Goal: Task Accomplishment & Management: Complete application form

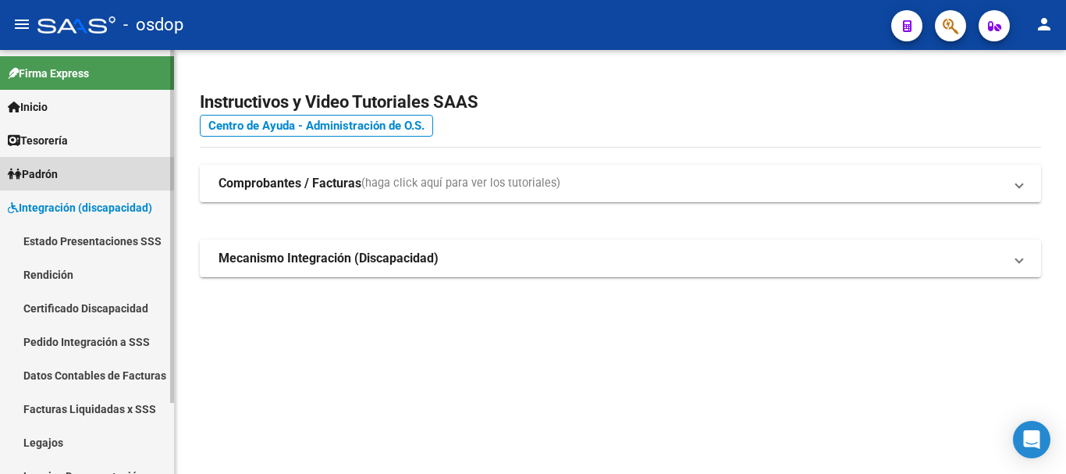
click at [51, 171] on span "Padrón" at bounding box center [33, 174] width 50 height 17
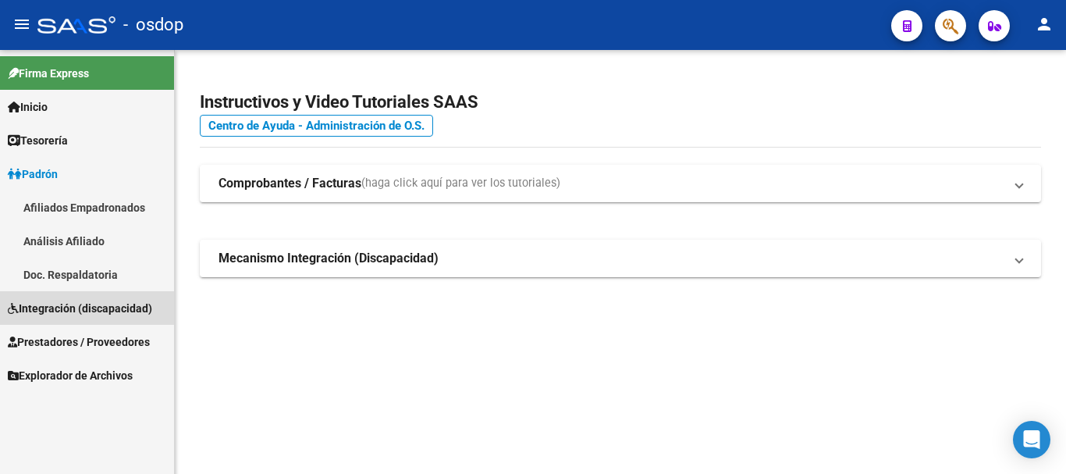
click at [54, 303] on span "Integración (discapacidad)" at bounding box center [80, 308] width 144 height 17
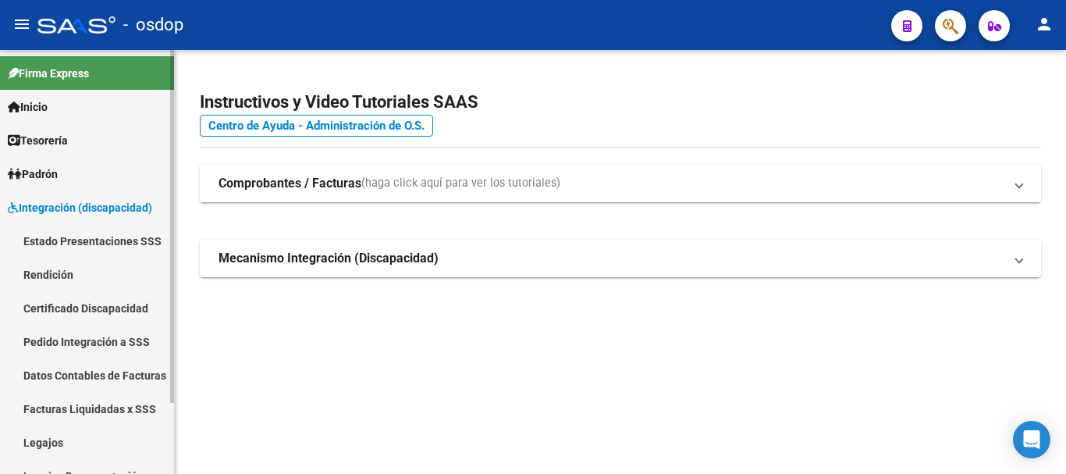
click at [56, 209] on span "Integración (discapacidad)" at bounding box center [80, 207] width 144 height 17
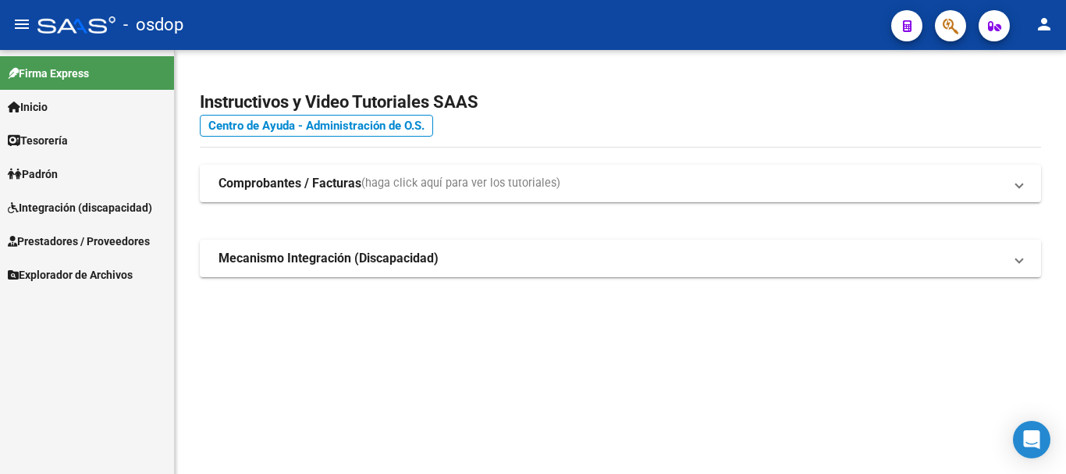
click at [57, 239] on span "Prestadores / Proveedores" at bounding box center [79, 241] width 142 height 17
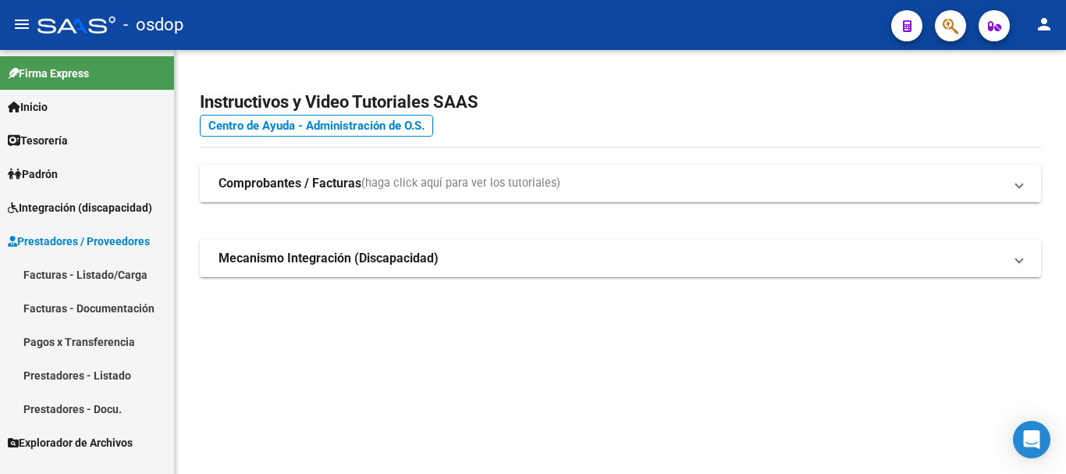
click at [62, 269] on link "Facturas - Listado/Carga" at bounding box center [87, 275] width 174 height 34
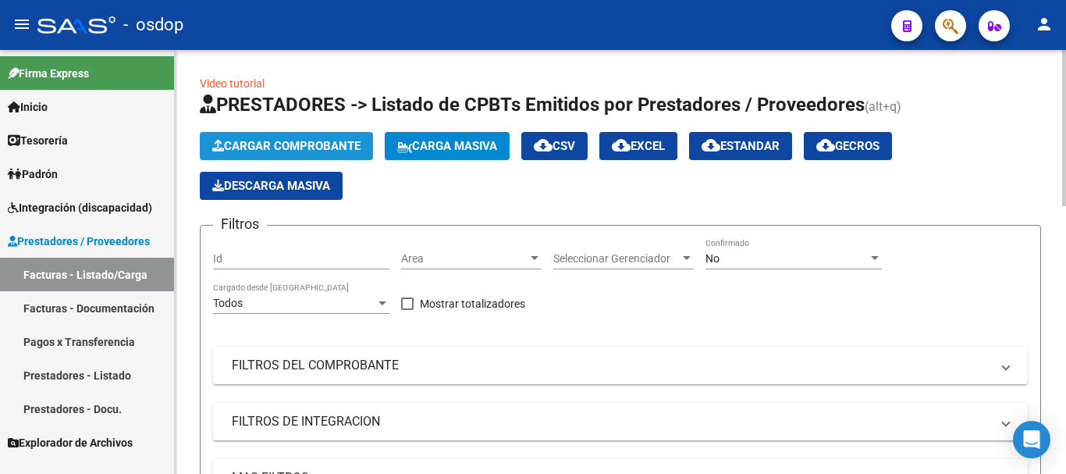
click at [296, 143] on span "Cargar Comprobante" at bounding box center [286, 146] width 148 height 14
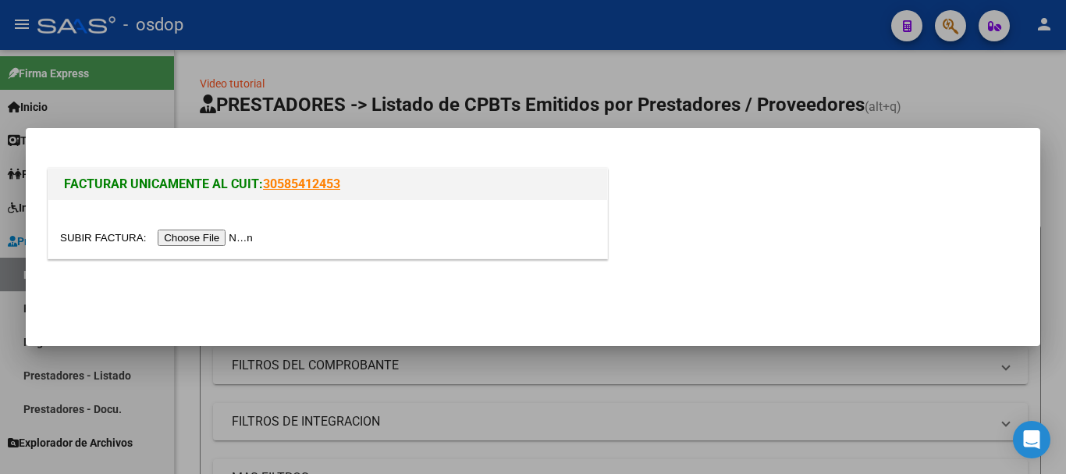
click at [243, 242] on input "file" at bounding box center [159, 238] width 198 height 16
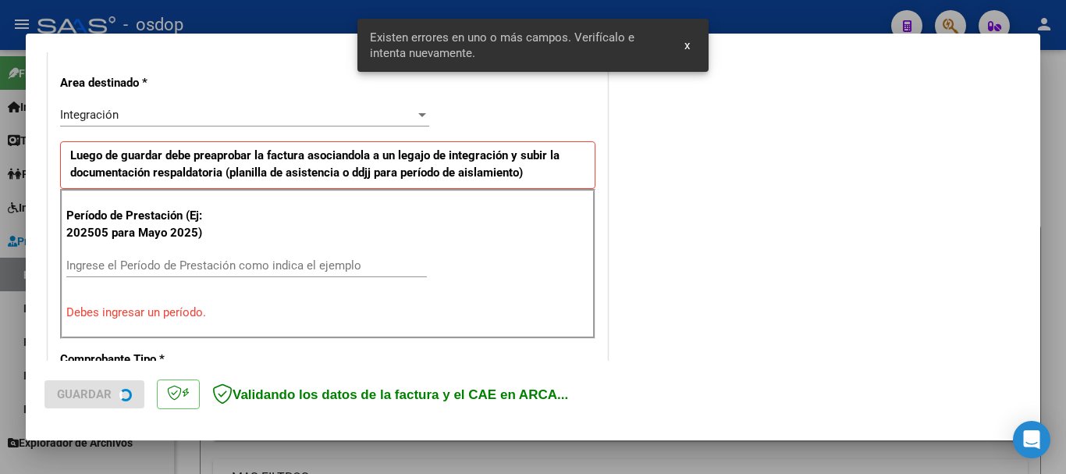
scroll to position [361, 0]
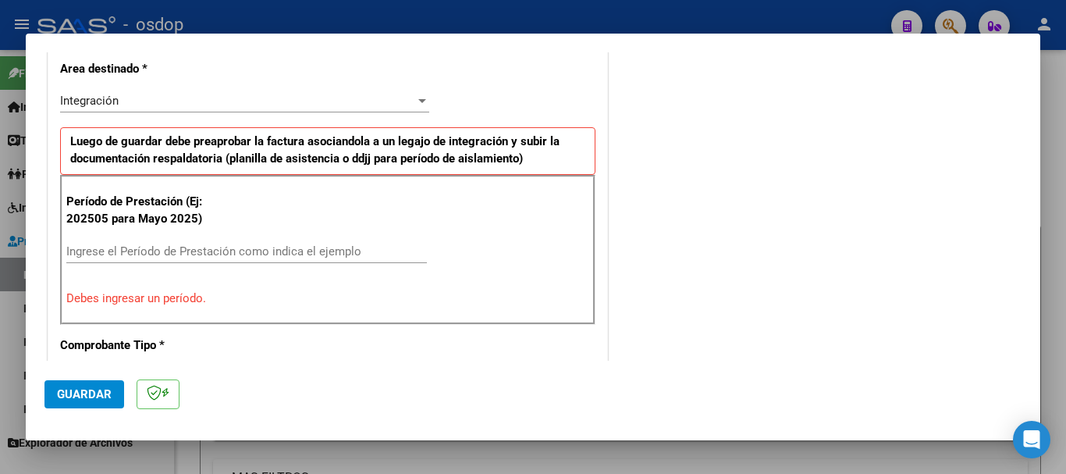
click at [265, 251] on input "Ingrese el Período de Prestación como indica el ejemplo" at bounding box center [246, 251] width 361 height 14
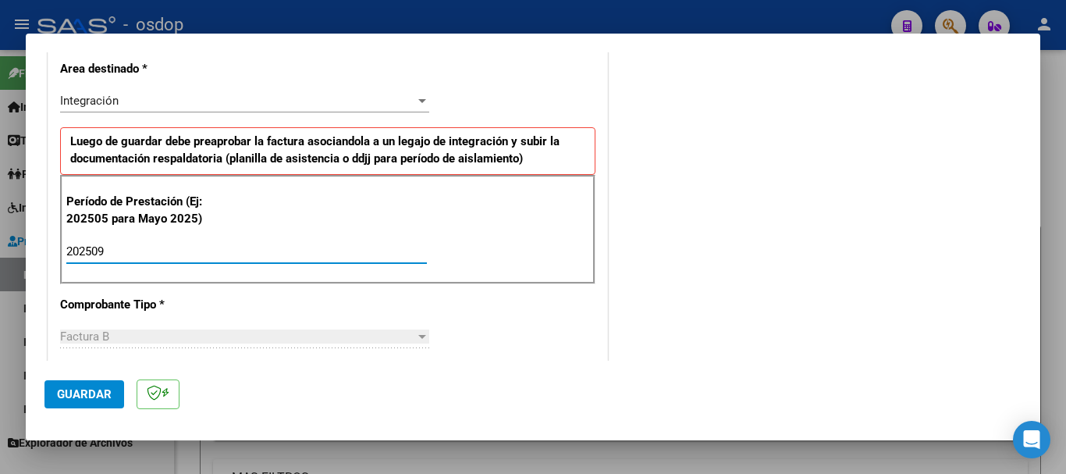
type input "202509"
click at [81, 397] on span "Guardar" at bounding box center [84, 394] width 55 height 14
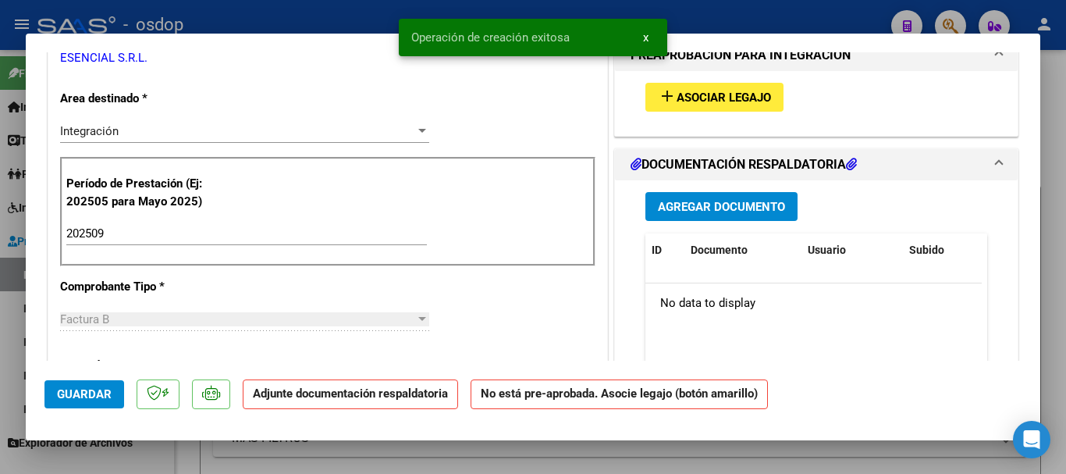
scroll to position [0, 0]
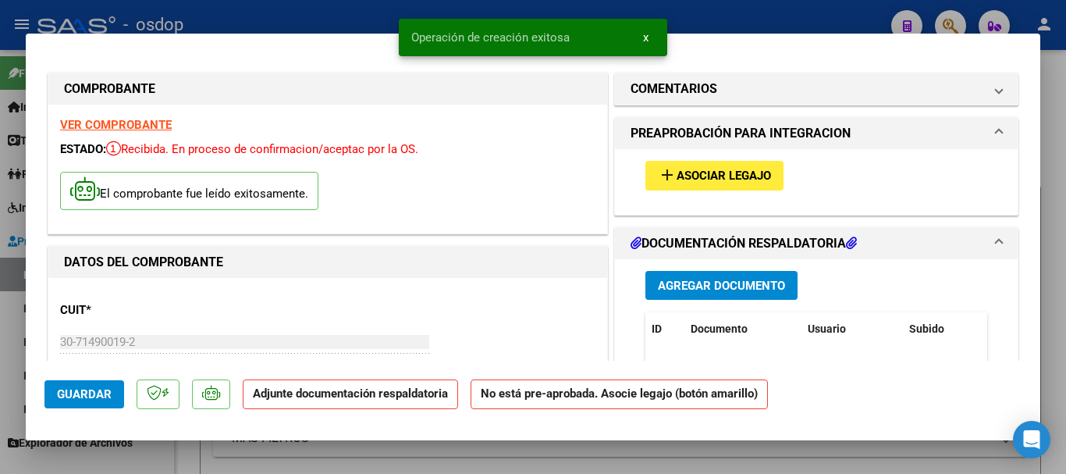
click at [698, 175] on span "Asociar Legajo" at bounding box center [724, 176] width 94 height 14
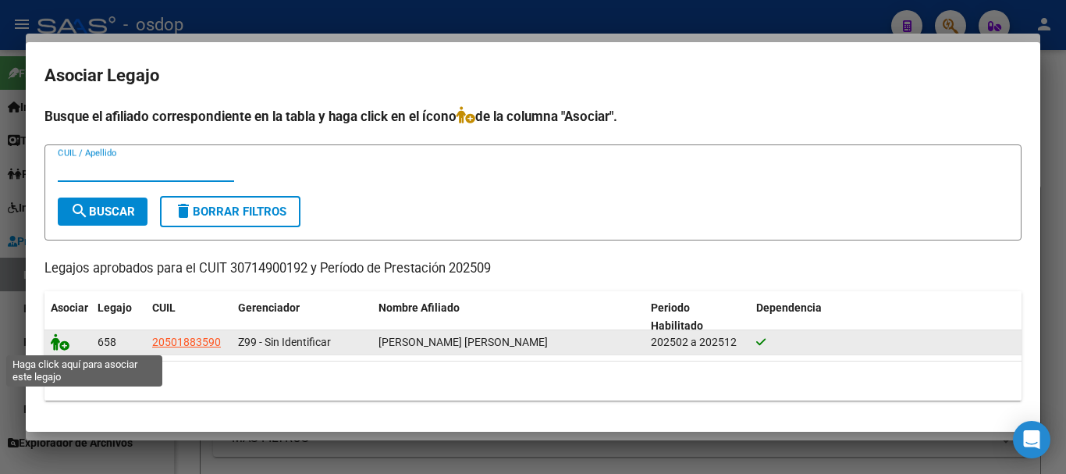
click at [59, 344] on icon at bounding box center [60, 341] width 19 height 17
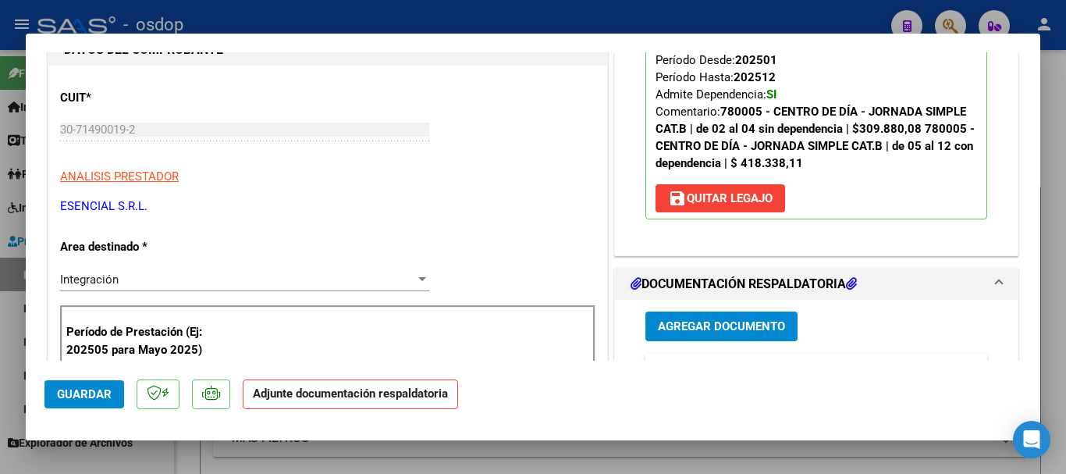
scroll to position [335, 0]
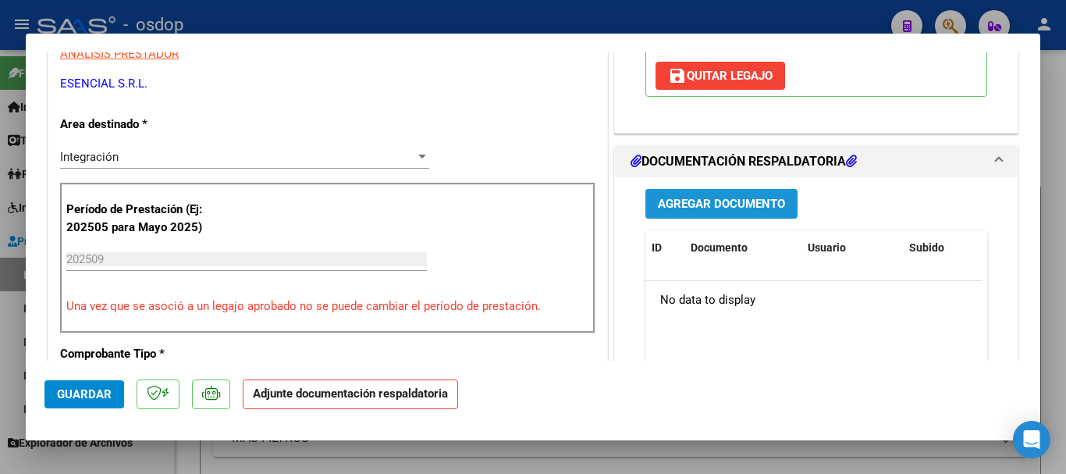
click at [738, 198] on span "Agregar Documento" at bounding box center [721, 205] width 127 height 14
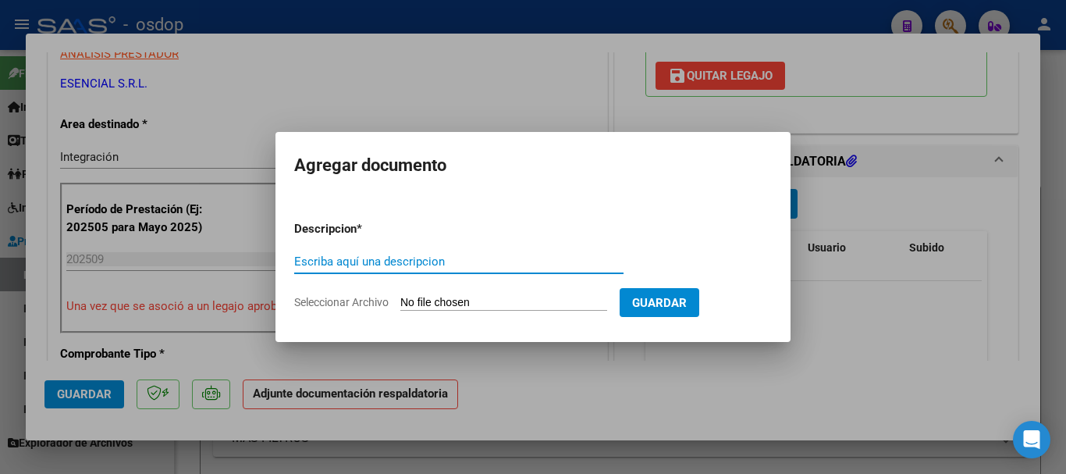
click at [416, 256] on input "Escriba aquí una descripcion" at bounding box center [458, 262] width 329 height 14
click at [407, 264] on input "Escriba aquí una descripcion" at bounding box center [458, 262] width 329 height 14
type input "DDJJ ASISTENCIA"
click at [512, 301] on input "Seleccionar Archivo" at bounding box center [503, 303] width 207 height 15
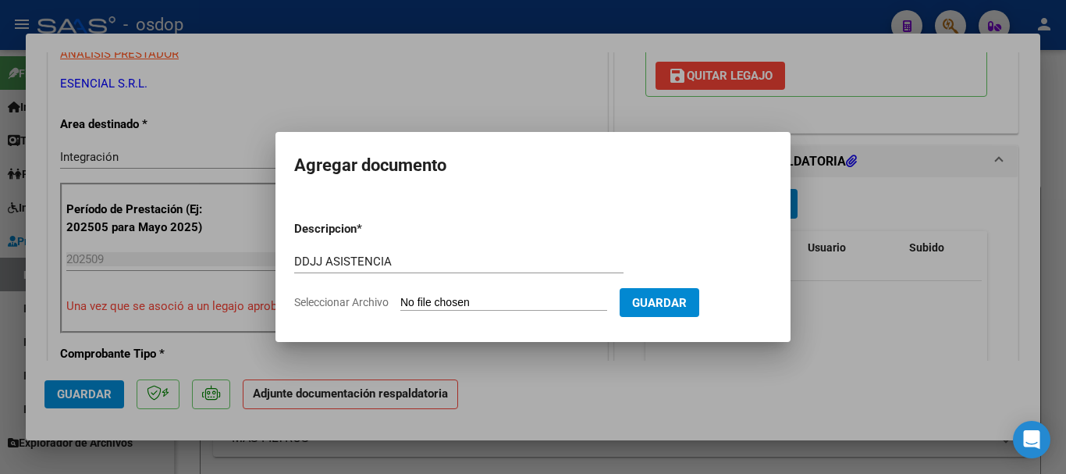
type input "C:\fakepath\Asistencia [DATE] [PERSON_NAME] CD.pdf"
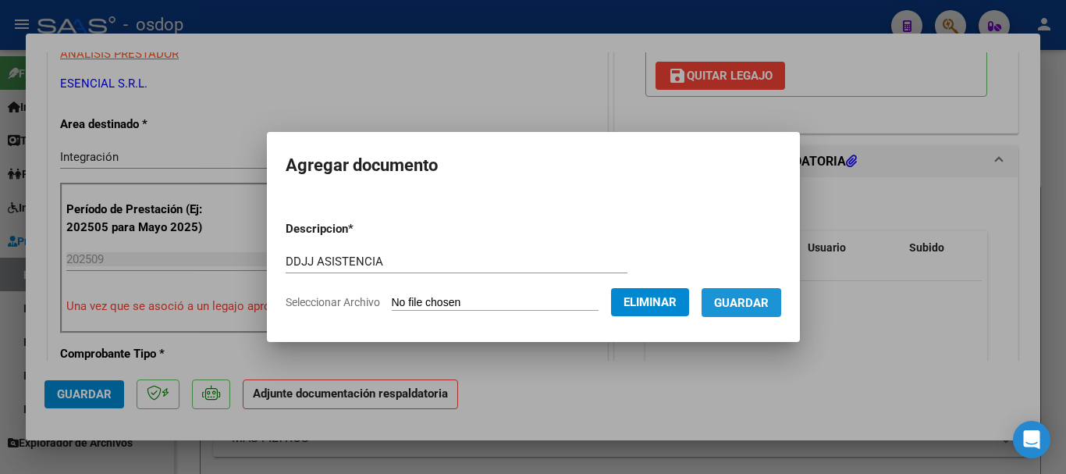
click at [735, 308] on span "Guardar" at bounding box center [741, 303] width 55 height 14
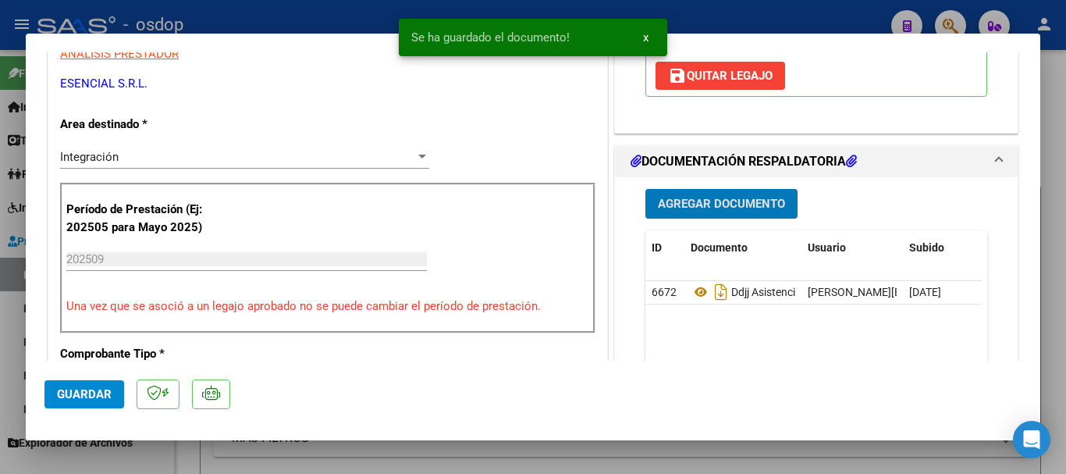
click at [114, 397] on button "Guardar" at bounding box center [84, 394] width 80 height 28
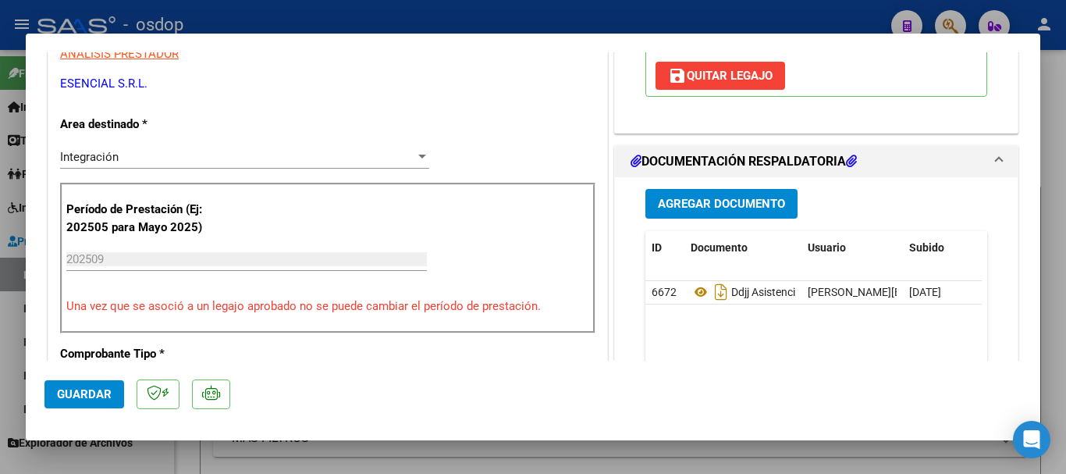
click at [114, 397] on button "Guardar" at bounding box center [84, 394] width 80 height 28
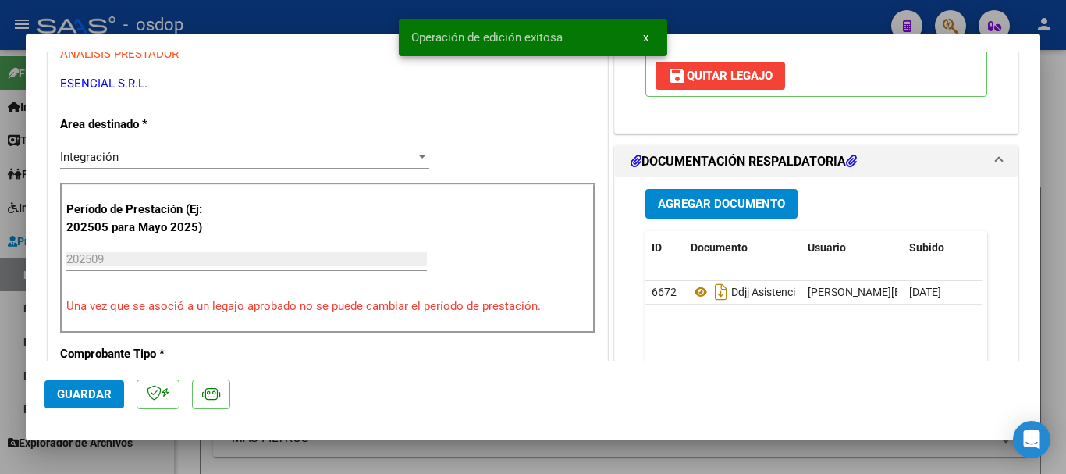
click at [7, 354] on div at bounding box center [533, 237] width 1066 height 474
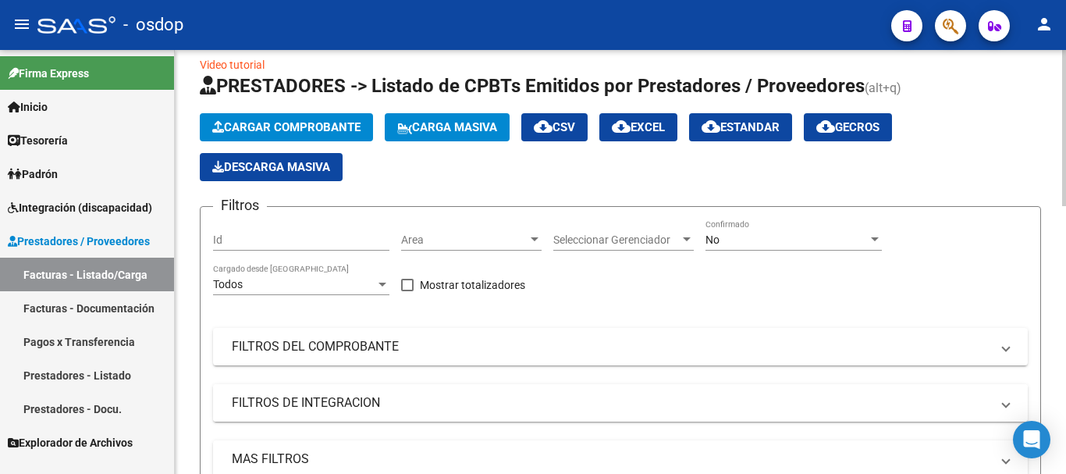
scroll to position [0, 0]
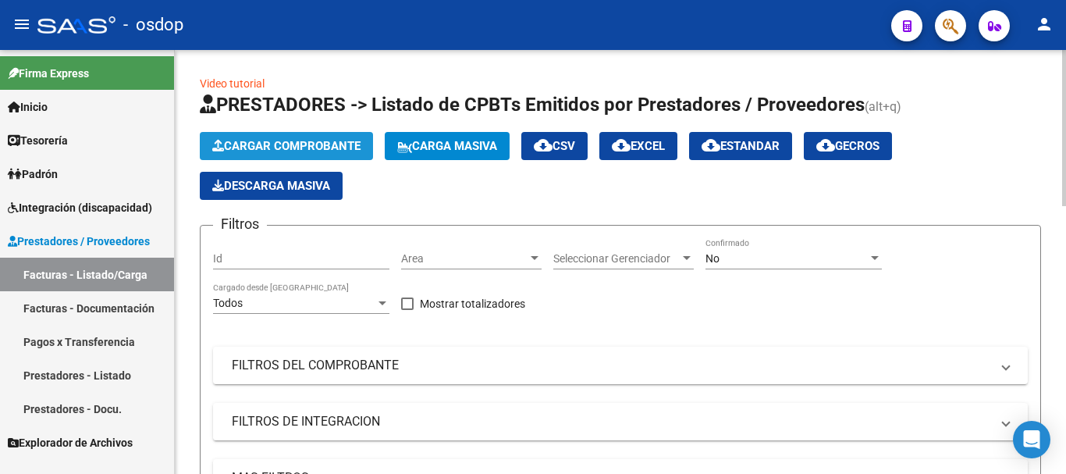
click at [333, 148] on span "Cargar Comprobante" at bounding box center [286, 146] width 148 height 14
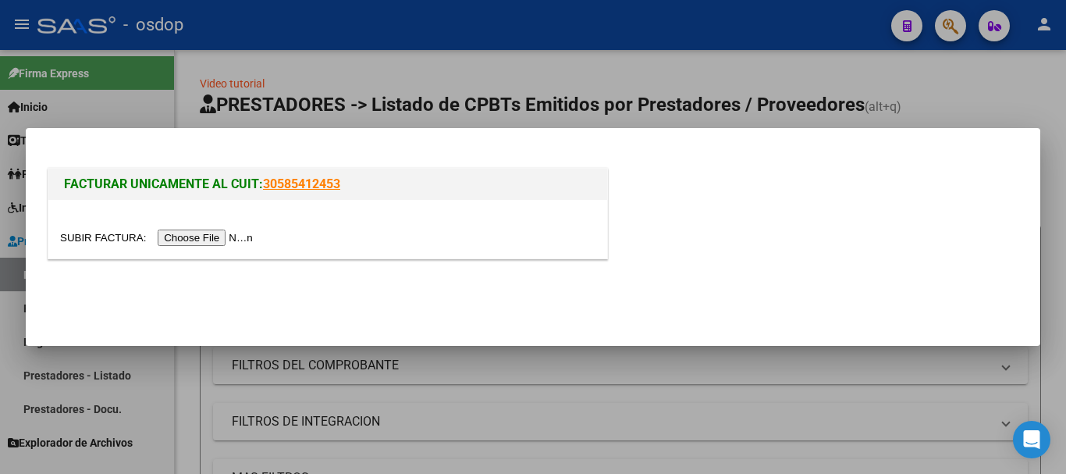
click at [183, 235] on input "file" at bounding box center [159, 238] width 198 height 16
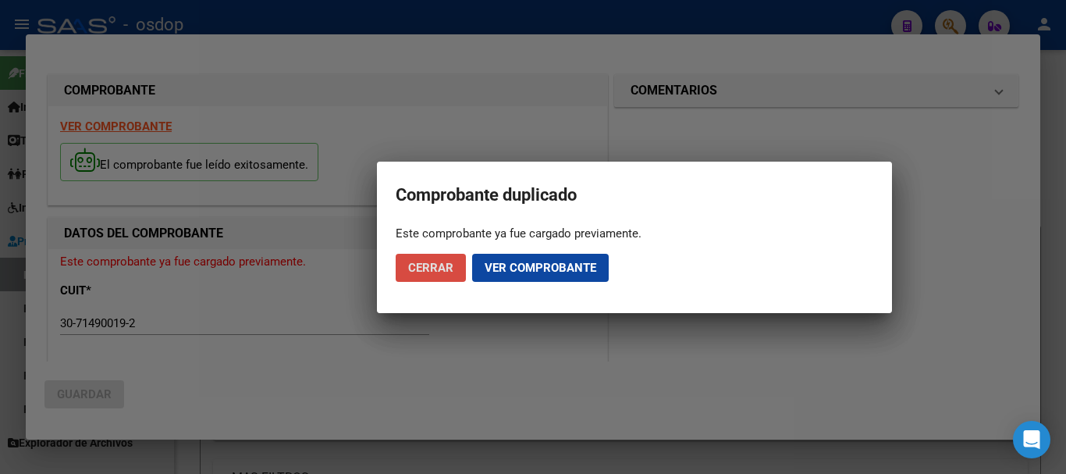
click at [455, 262] on button "Cerrar" at bounding box center [431, 268] width 70 height 28
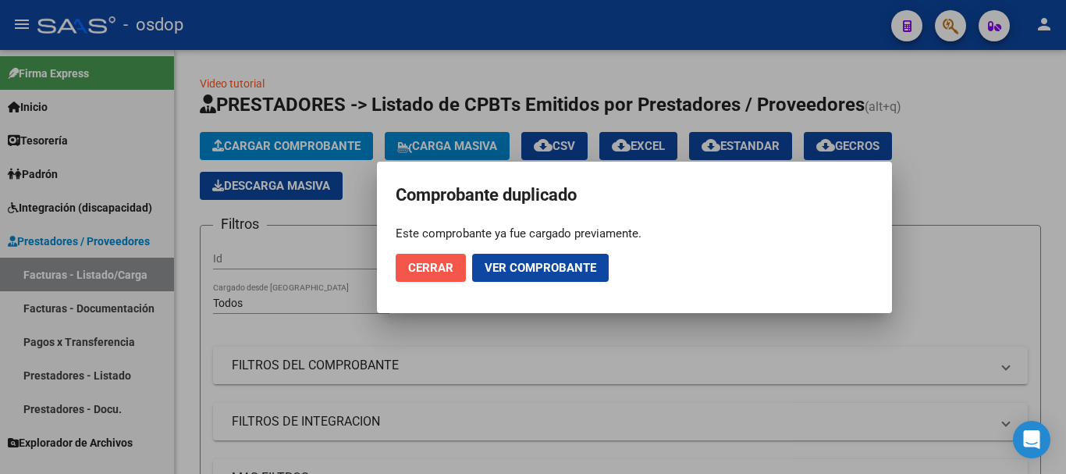
click at [429, 266] on span "Cerrar" at bounding box center [430, 268] width 45 height 14
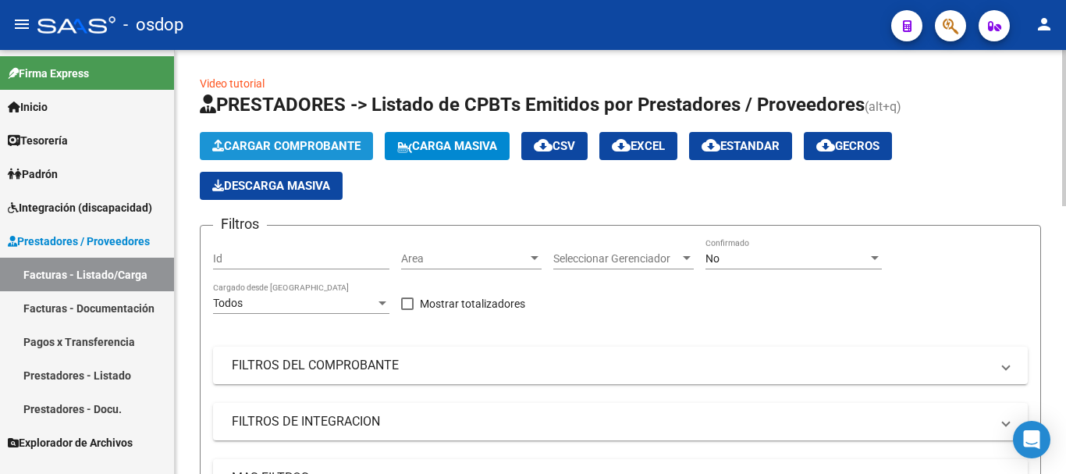
click at [282, 143] on span "Cargar Comprobante" at bounding box center [286, 146] width 148 height 14
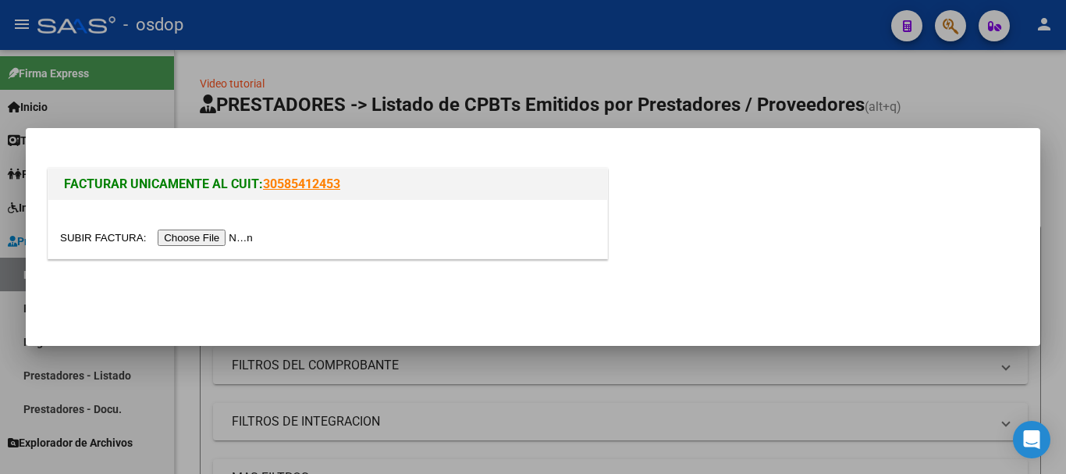
click at [241, 237] on input "file" at bounding box center [159, 238] width 198 height 16
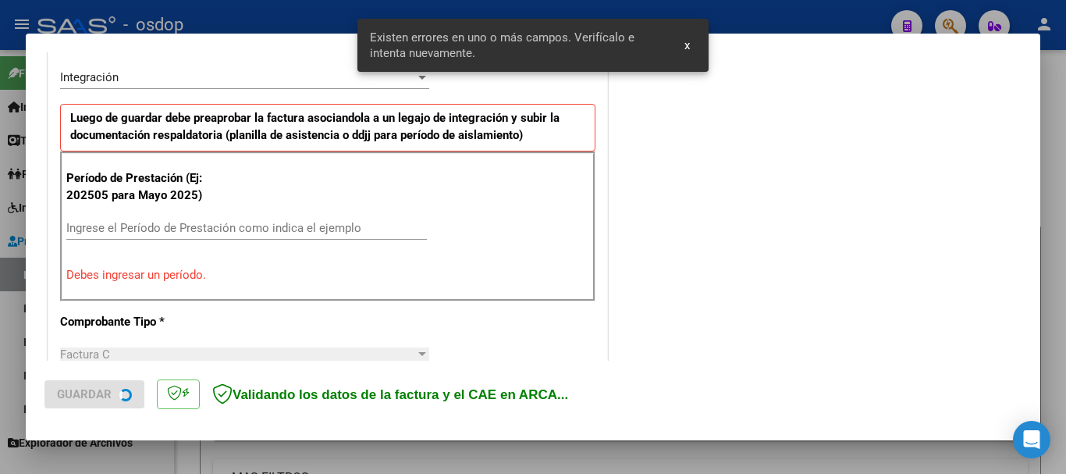
scroll to position [390, 0]
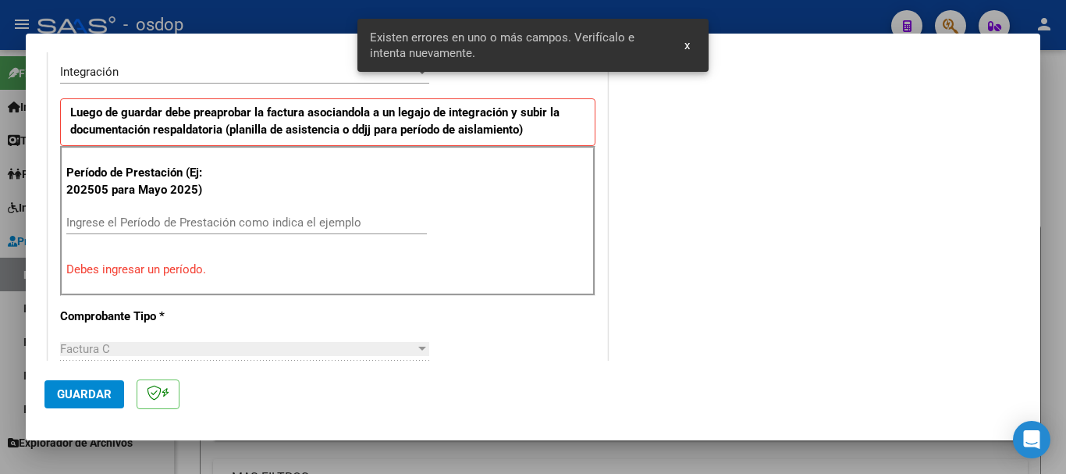
click at [340, 218] on input "Ingrese el Período de Prestación como indica el ejemplo" at bounding box center [246, 222] width 361 height 14
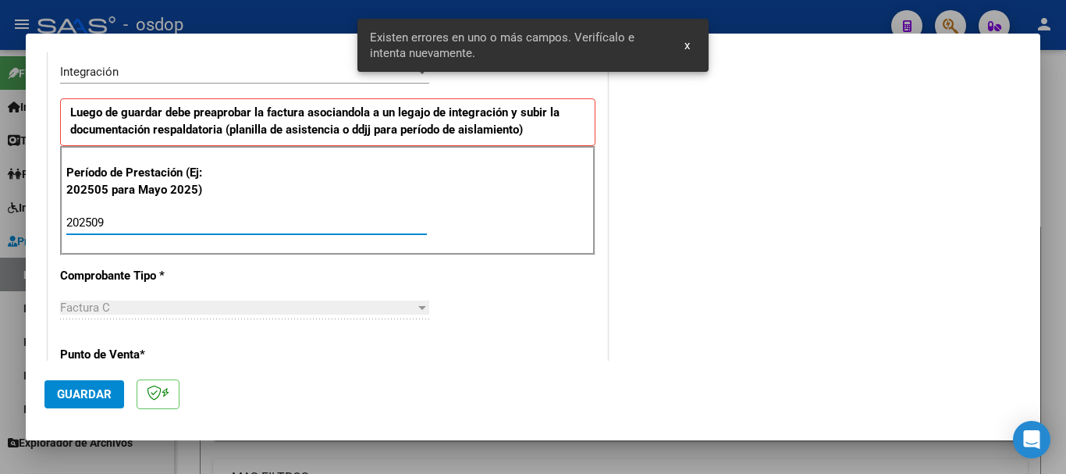
type input "202509"
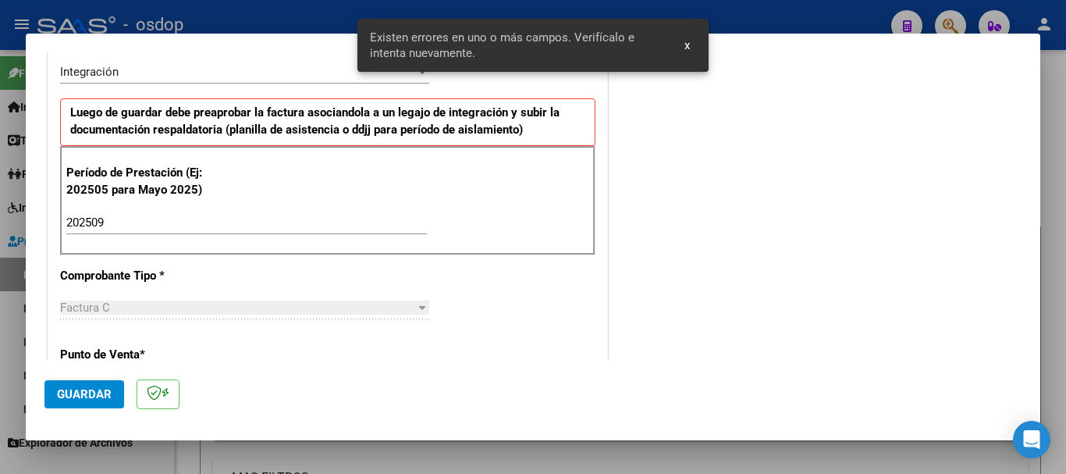
scroll to position [518, 0]
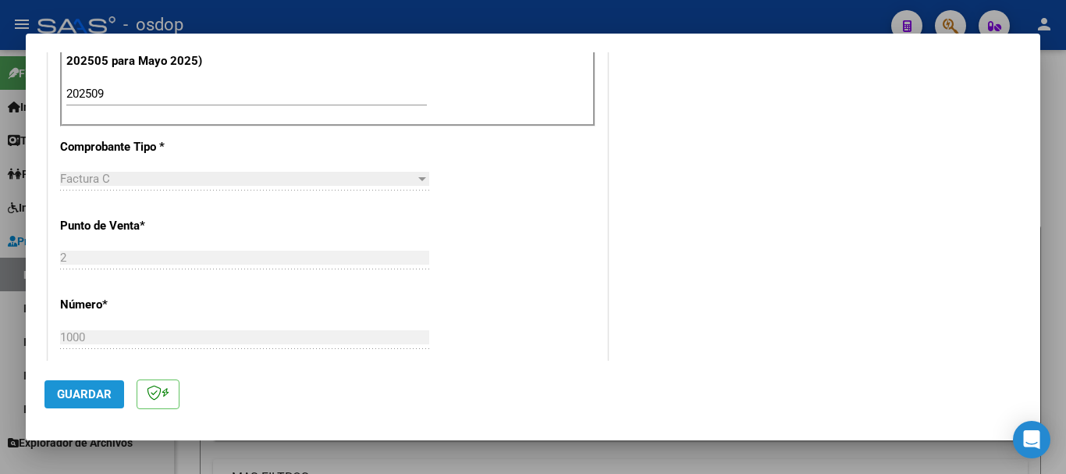
click at [105, 402] on button "Guardar" at bounding box center [84, 394] width 80 height 28
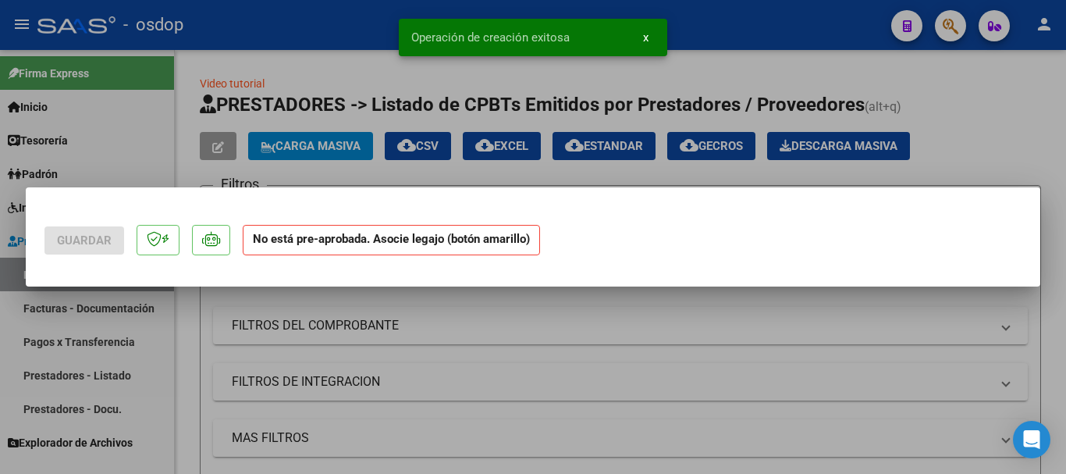
scroll to position [0, 0]
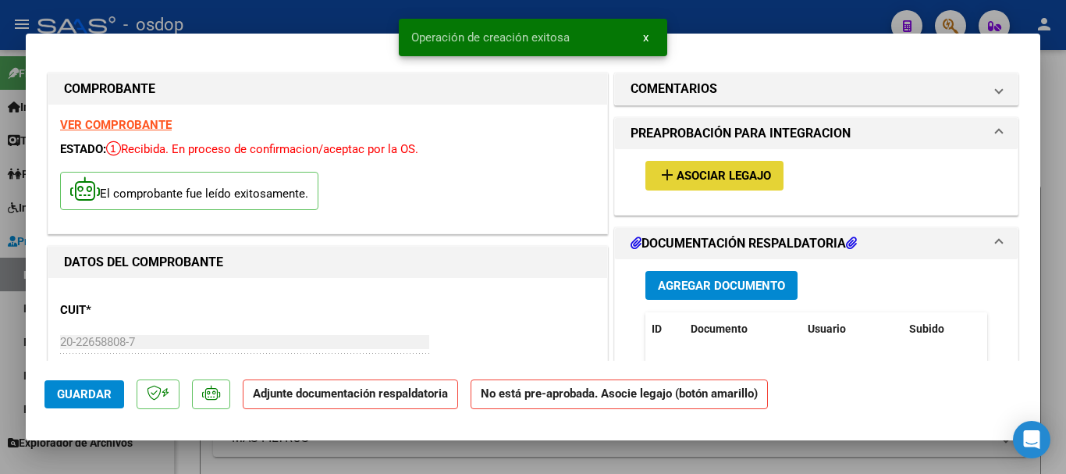
click at [670, 183] on mat-icon "add" at bounding box center [667, 175] width 19 height 19
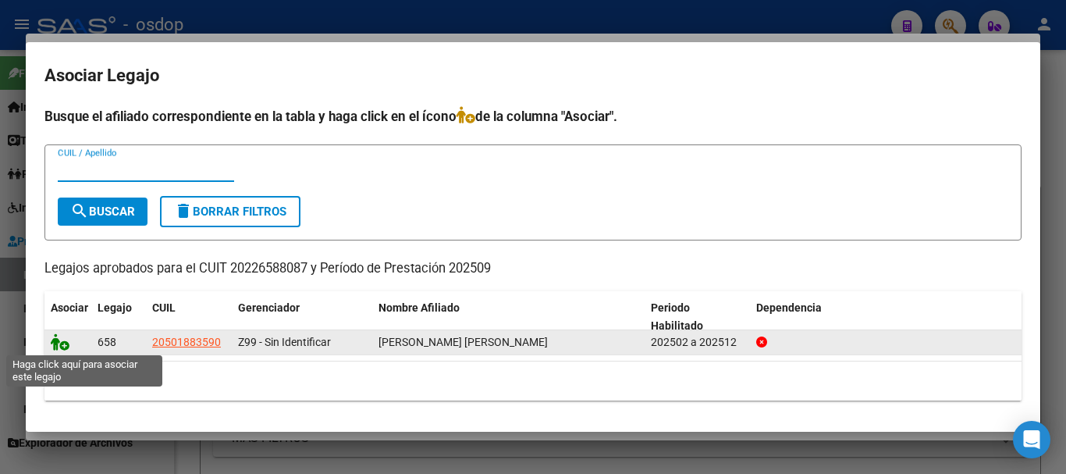
click at [62, 350] on icon at bounding box center [60, 341] width 19 height 17
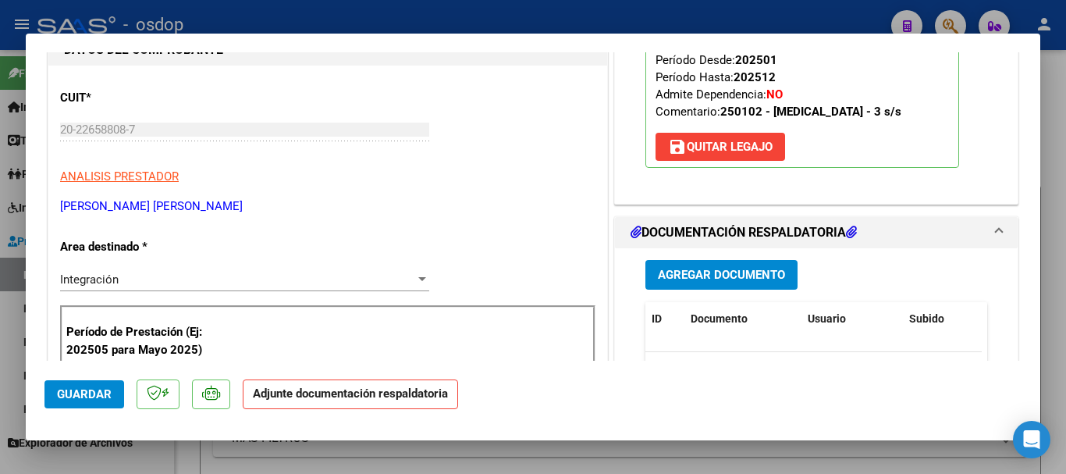
scroll to position [216, 0]
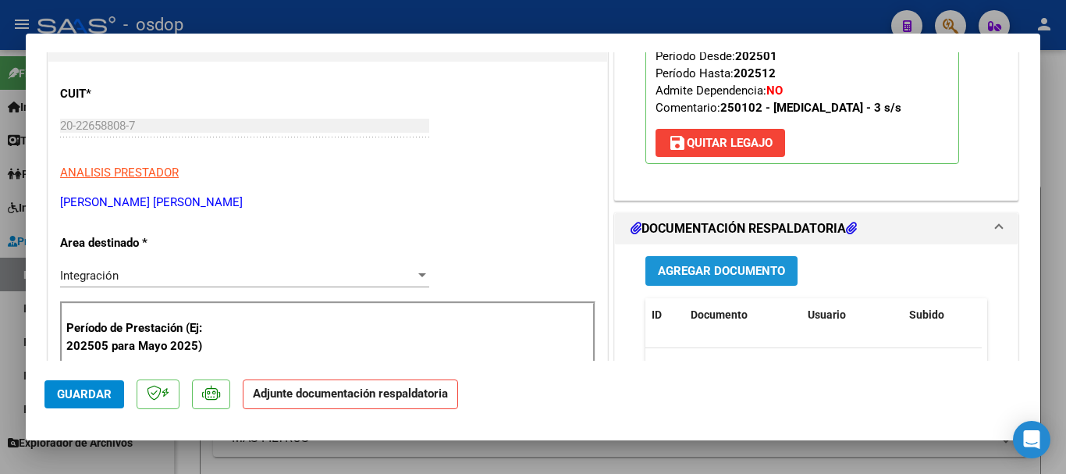
click at [764, 270] on span "Agregar Documento" at bounding box center [721, 272] width 127 height 14
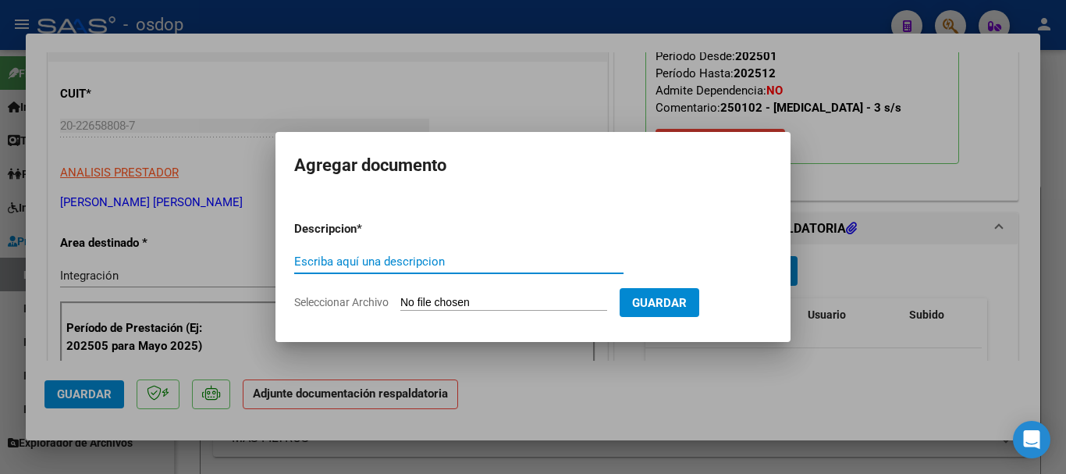
click at [461, 258] on input "Escriba aquí una descripcion" at bounding box center [458, 262] width 329 height 14
click at [383, 262] on input "Escriba aquí una descripcion" at bounding box center [458, 262] width 329 height 14
type input "DD JJ ASISTENCIA"
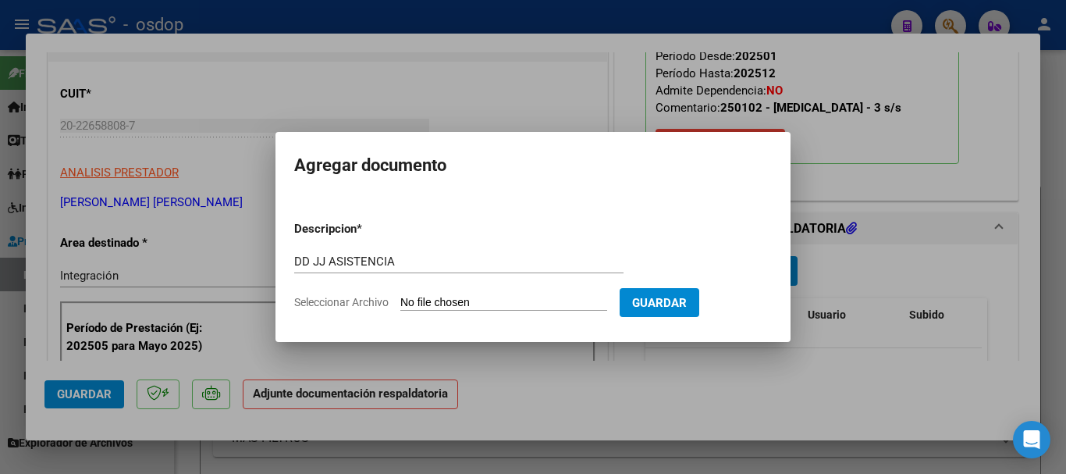
click at [436, 301] on input "Seleccionar Archivo" at bounding box center [503, 303] width 207 height 15
type input "C:\fakepath\ASISTENCIA [PERSON_NAME] [PERSON_NAME] SEPT-25.pdf"
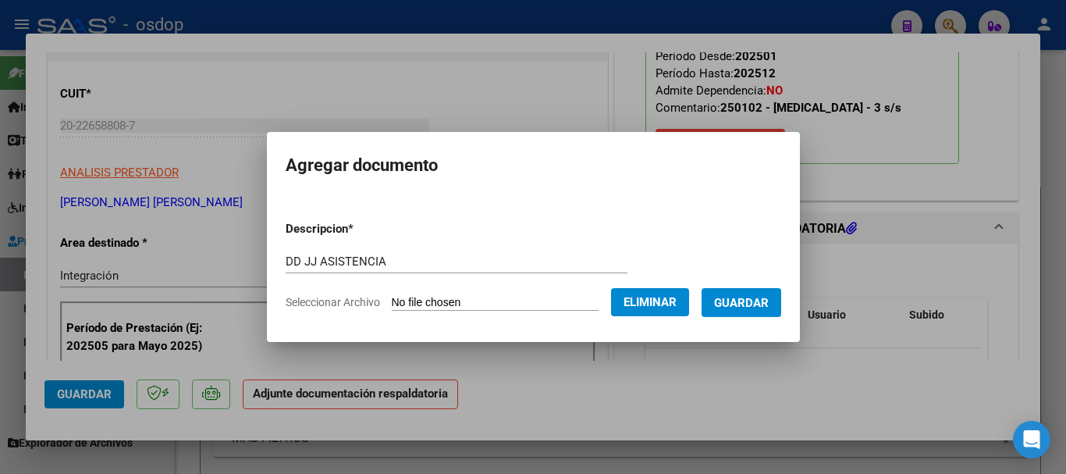
click at [739, 307] on span "Guardar" at bounding box center [741, 303] width 55 height 14
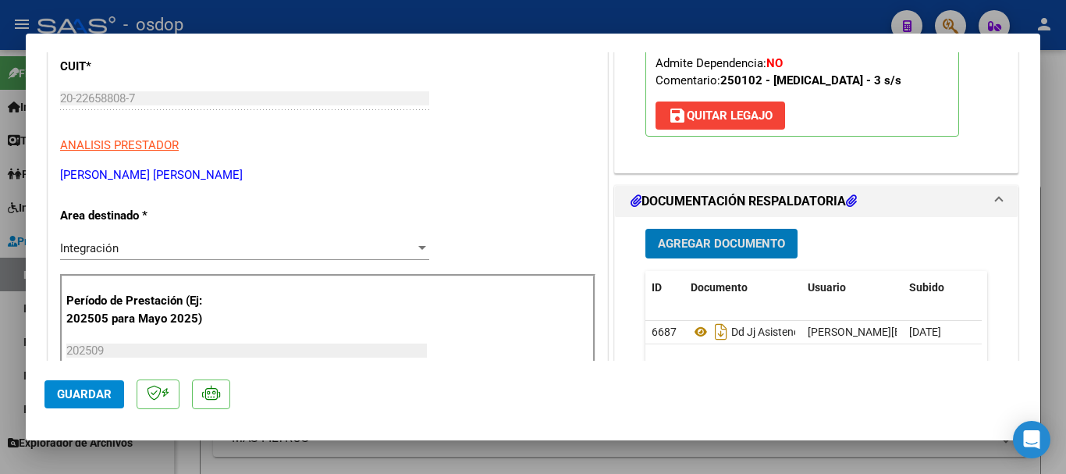
scroll to position [503, 0]
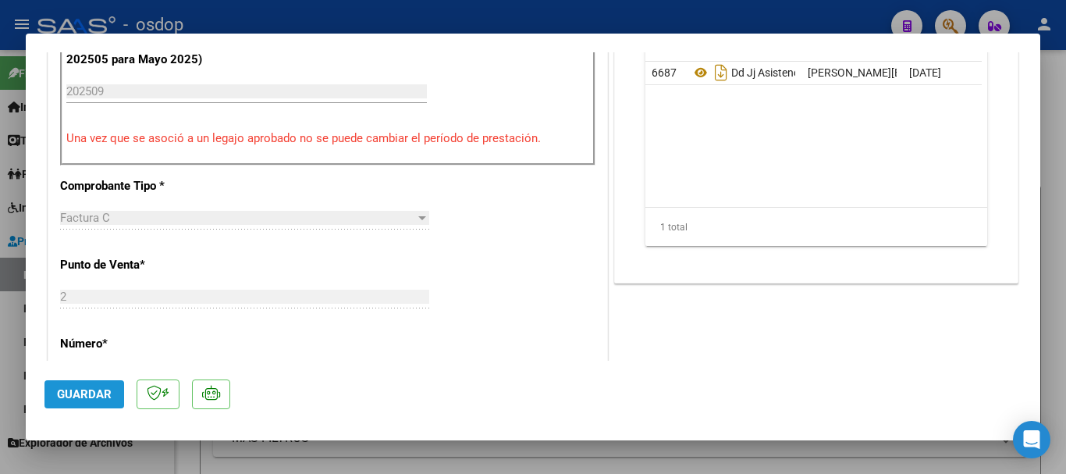
click at [85, 391] on span "Guardar" at bounding box center [84, 394] width 55 height 14
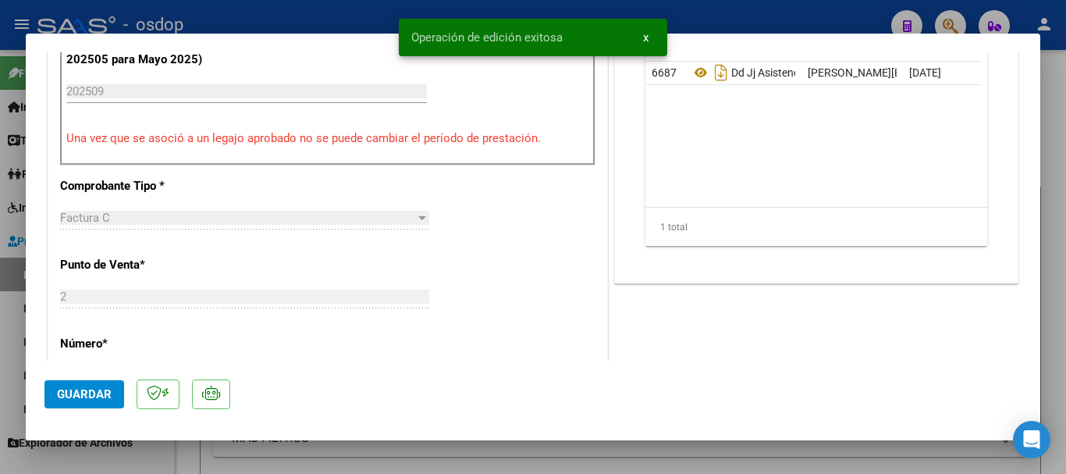
click at [1063, 194] on div at bounding box center [533, 237] width 1066 height 474
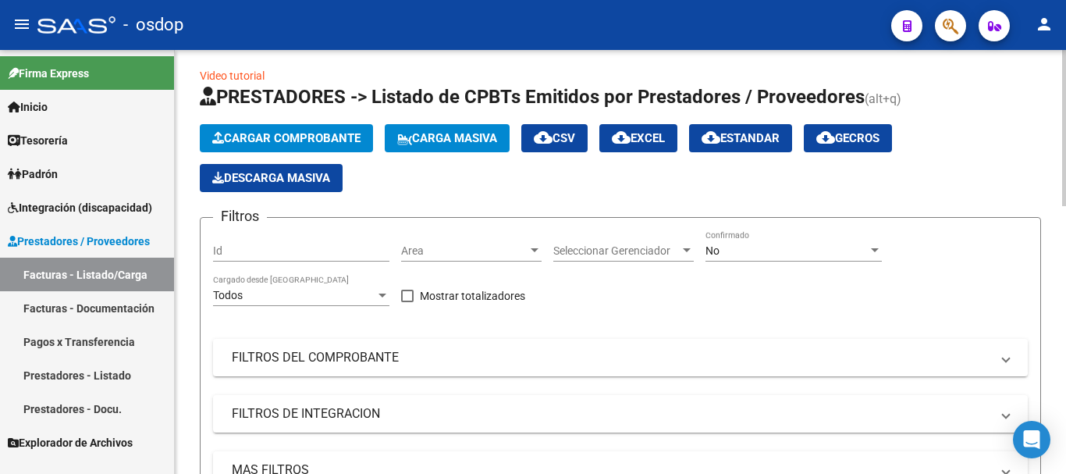
scroll to position [0, 0]
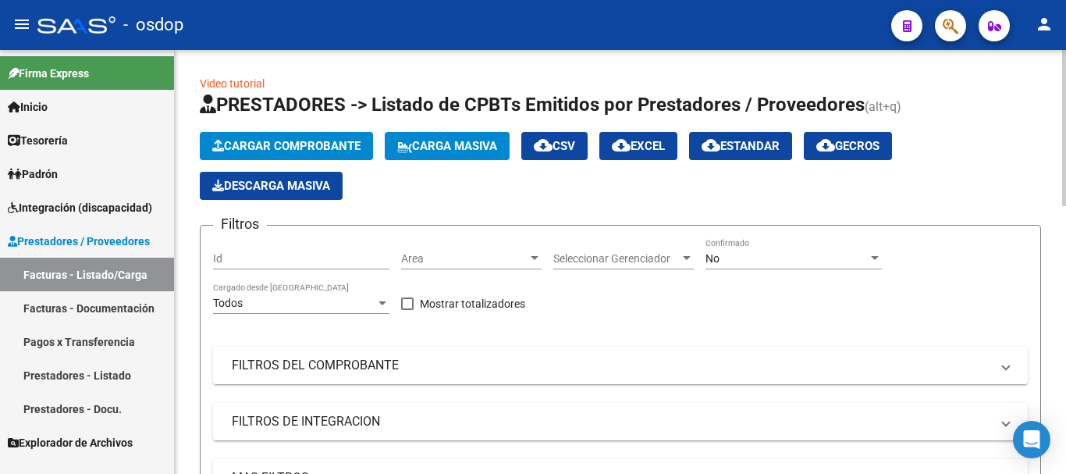
click at [251, 142] on span "Cargar Comprobante" at bounding box center [286, 146] width 148 height 14
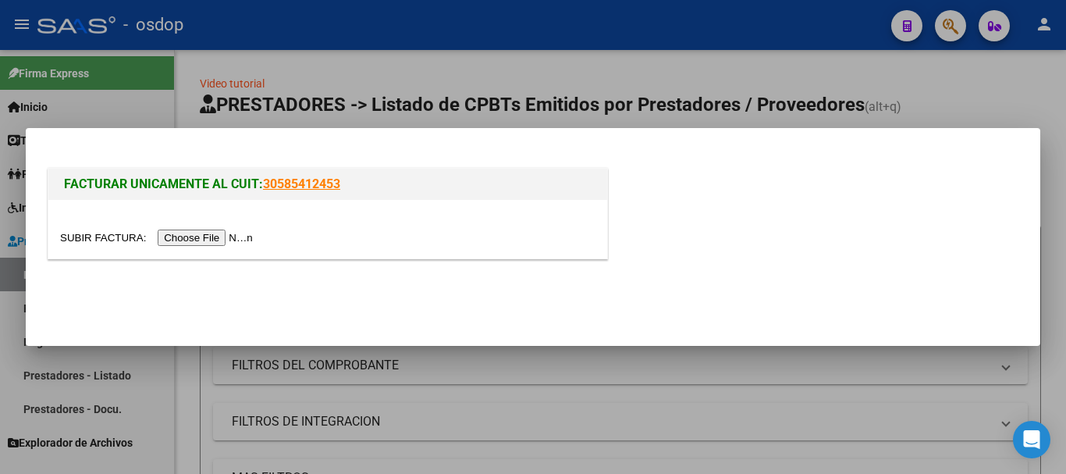
click at [216, 241] on input "file" at bounding box center [159, 238] width 198 height 16
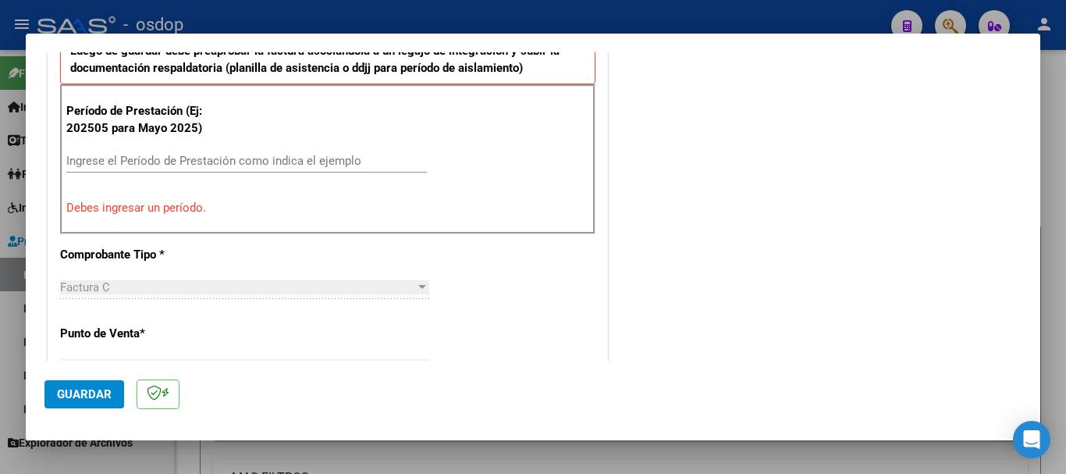
scroll to position [406, 0]
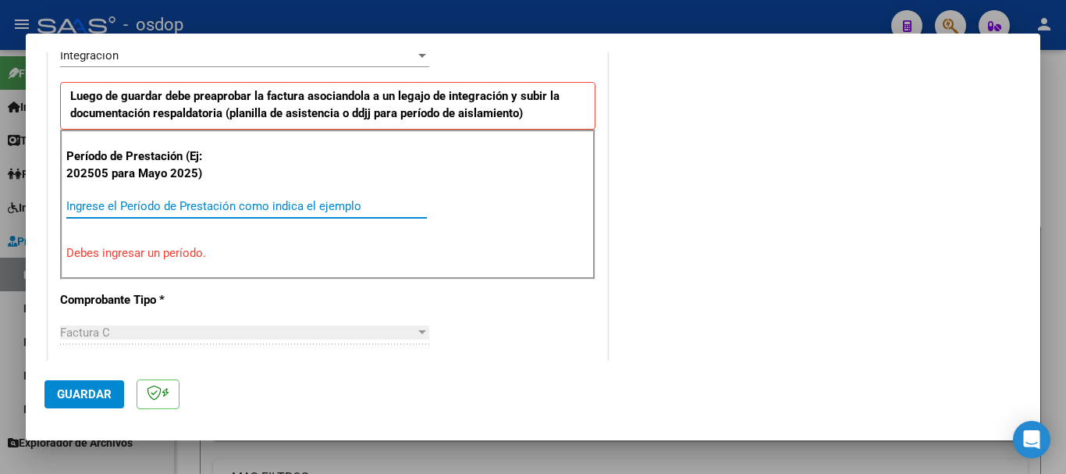
click at [211, 208] on input "Ingrese el Período de Prestación como indica el ejemplo" at bounding box center [246, 206] width 361 height 14
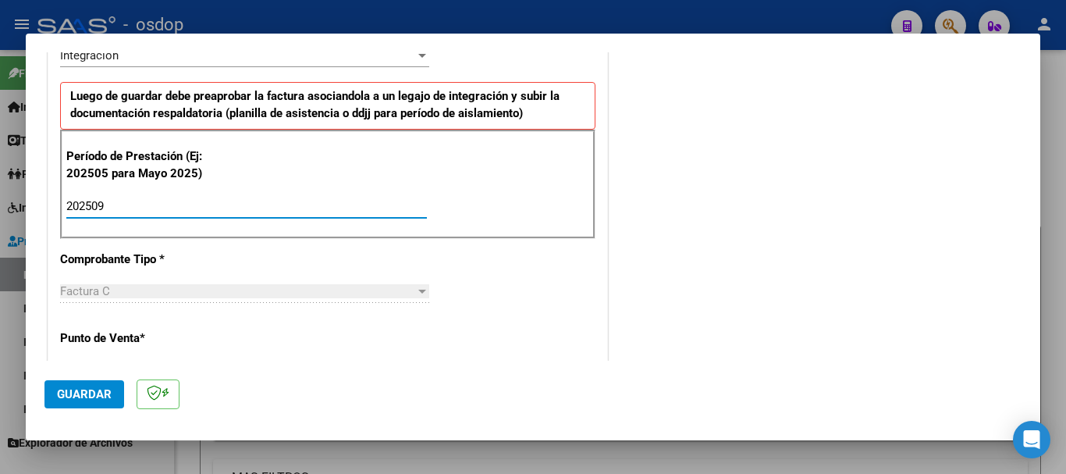
type input "202509"
click at [81, 390] on span "Guardar" at bounding box center [84, 394] width 55 height 14
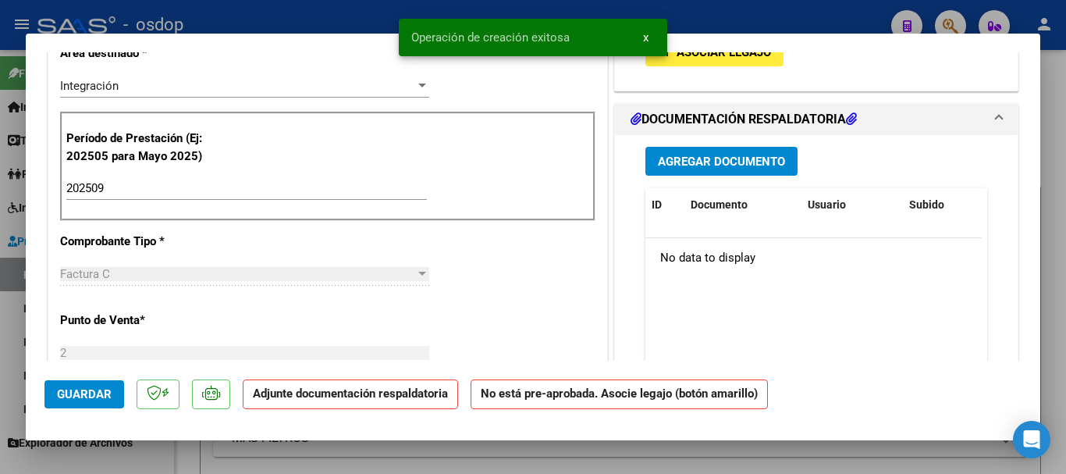
scroll to position [0, 0]
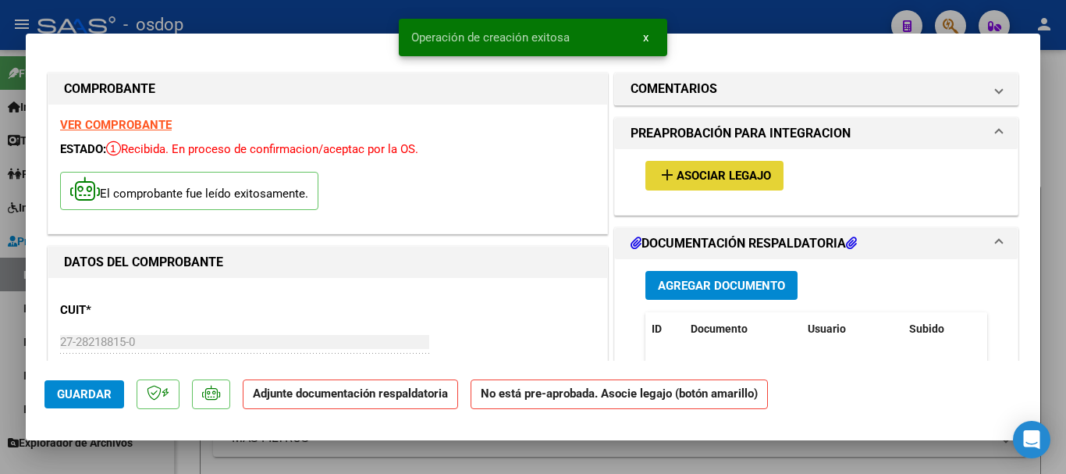
click at [728, 177] on span "Asociar Legajo" at bounding box center [724, 176] width 94 height 14
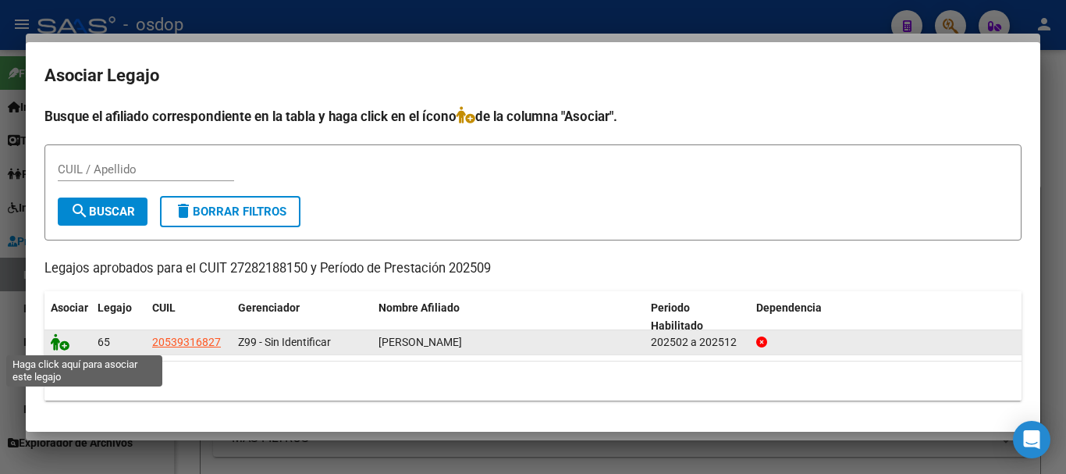
click at [56, 340] on icon at bounding box center [60, 341] width 19 height 17
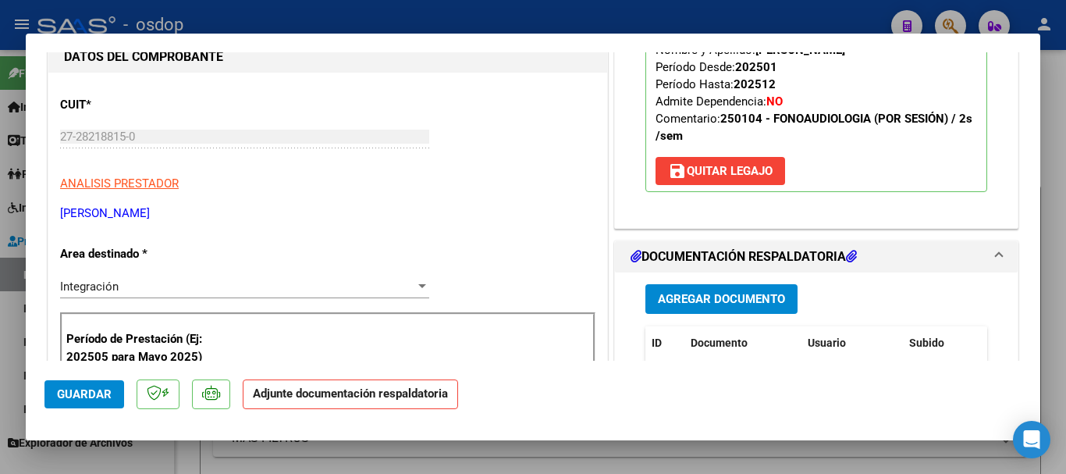
scroll to position [225, 0]
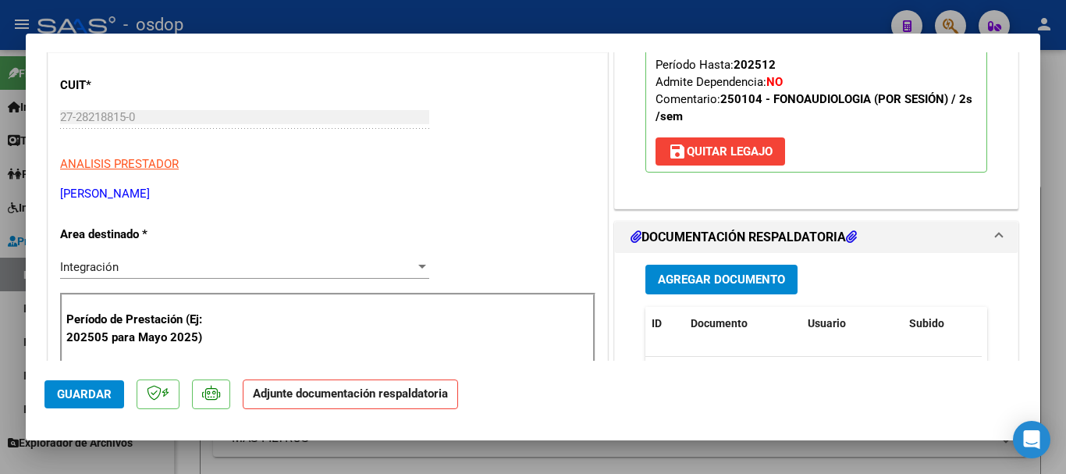
click at [744, 276] on span "Agregar Documento" at bounding box center [721, 280] width 127 height 14
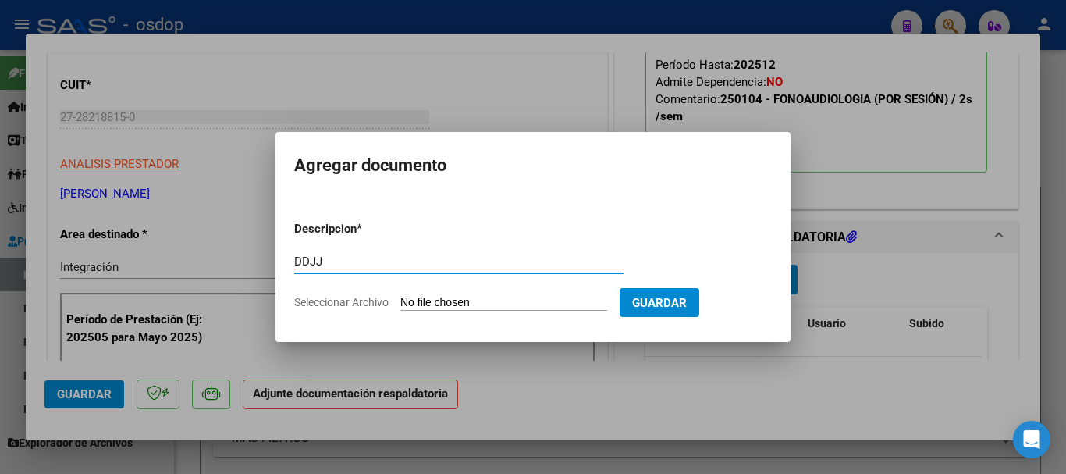
type input "DDJJ"
click at [450, 304] on input "Seleccionar Archivo" at bounding box center [503, 303] width 207 height 15
type input "C:\fakepath\ASISTENCIA [PERSON_NAME] [PERSON_NAME] SEPT-25.pdf"
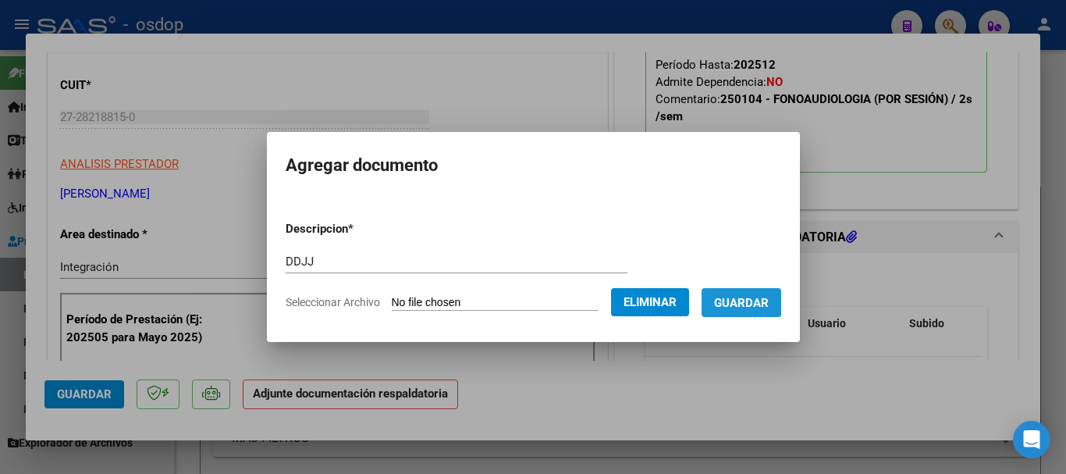
click at [769, 308] on span "Guardar" at bounding box center [741, 303] width 55 height 14
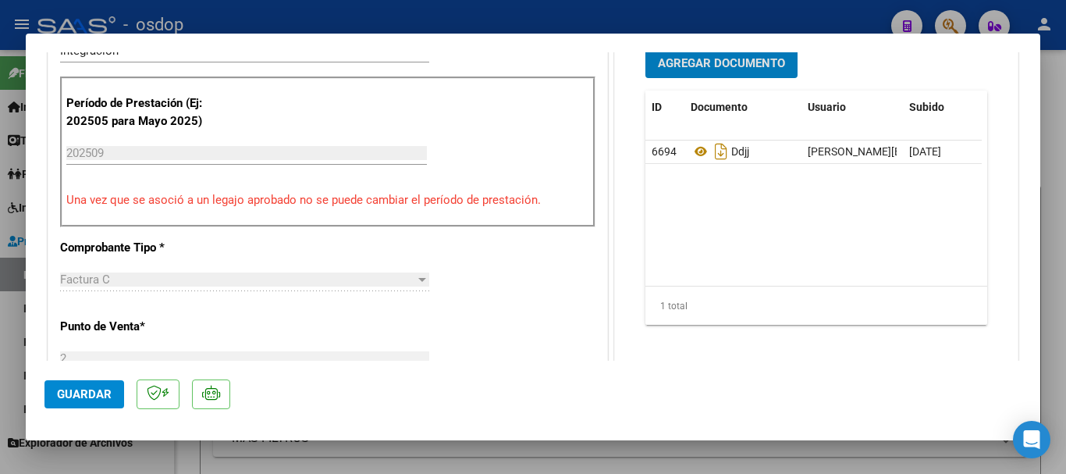
scroll to position [474, 0]
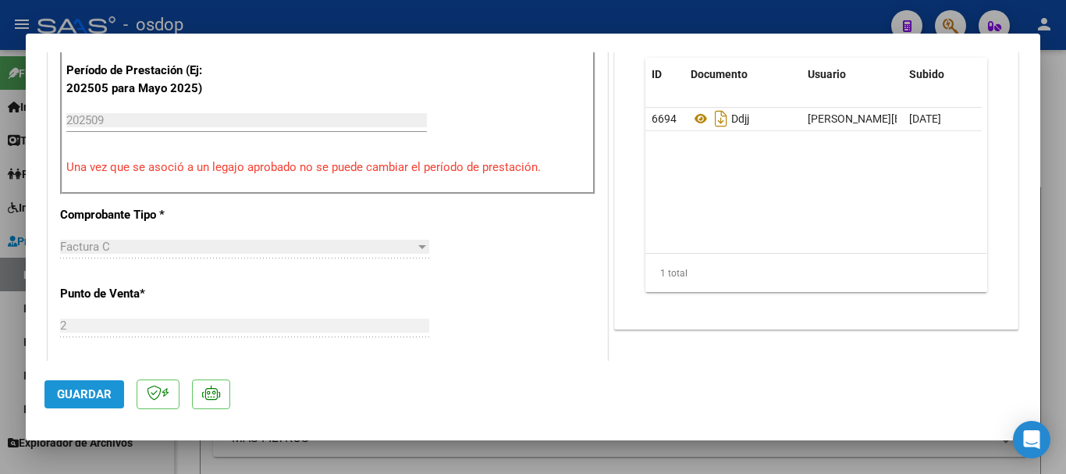
drag, startPoint x: 70, startPoint y: 404, endPoint x: 79, endPoint y: 396, distance: 12.1
click at [79, 396] on button "Guardar" at bounding box center [84, 394] width 80 height 28
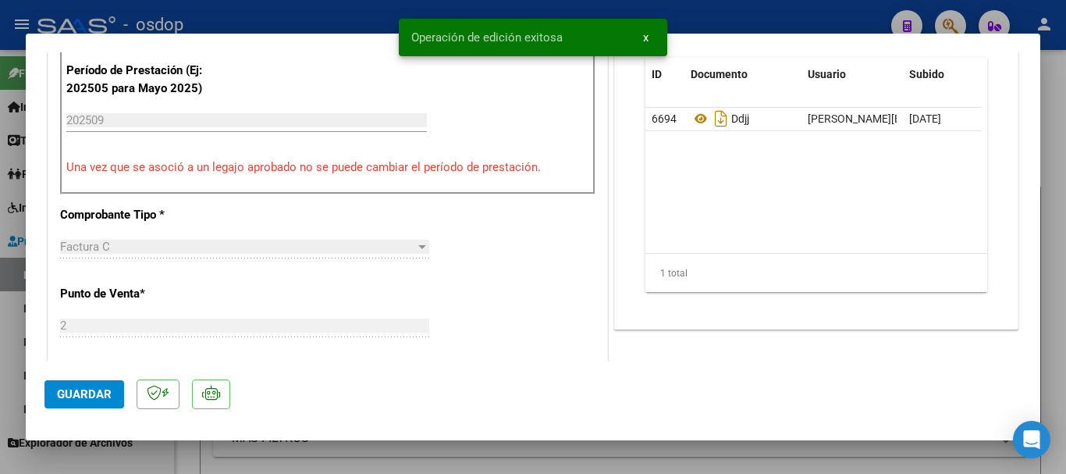
click at [0, 376] on div at bounding box center [533, 237] width 1066 height 474
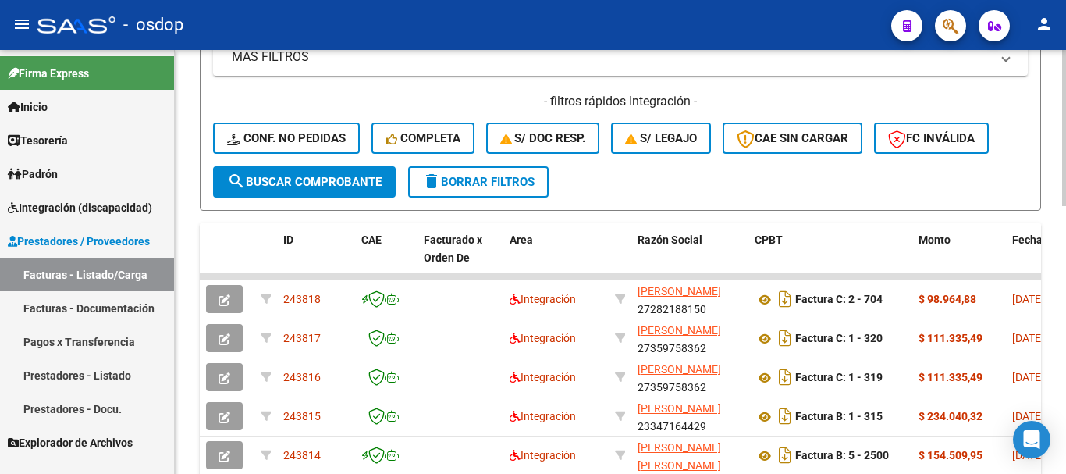
scroll to position [423, 0]
